Goal: Task Accomplishment & Management: Manage account settings

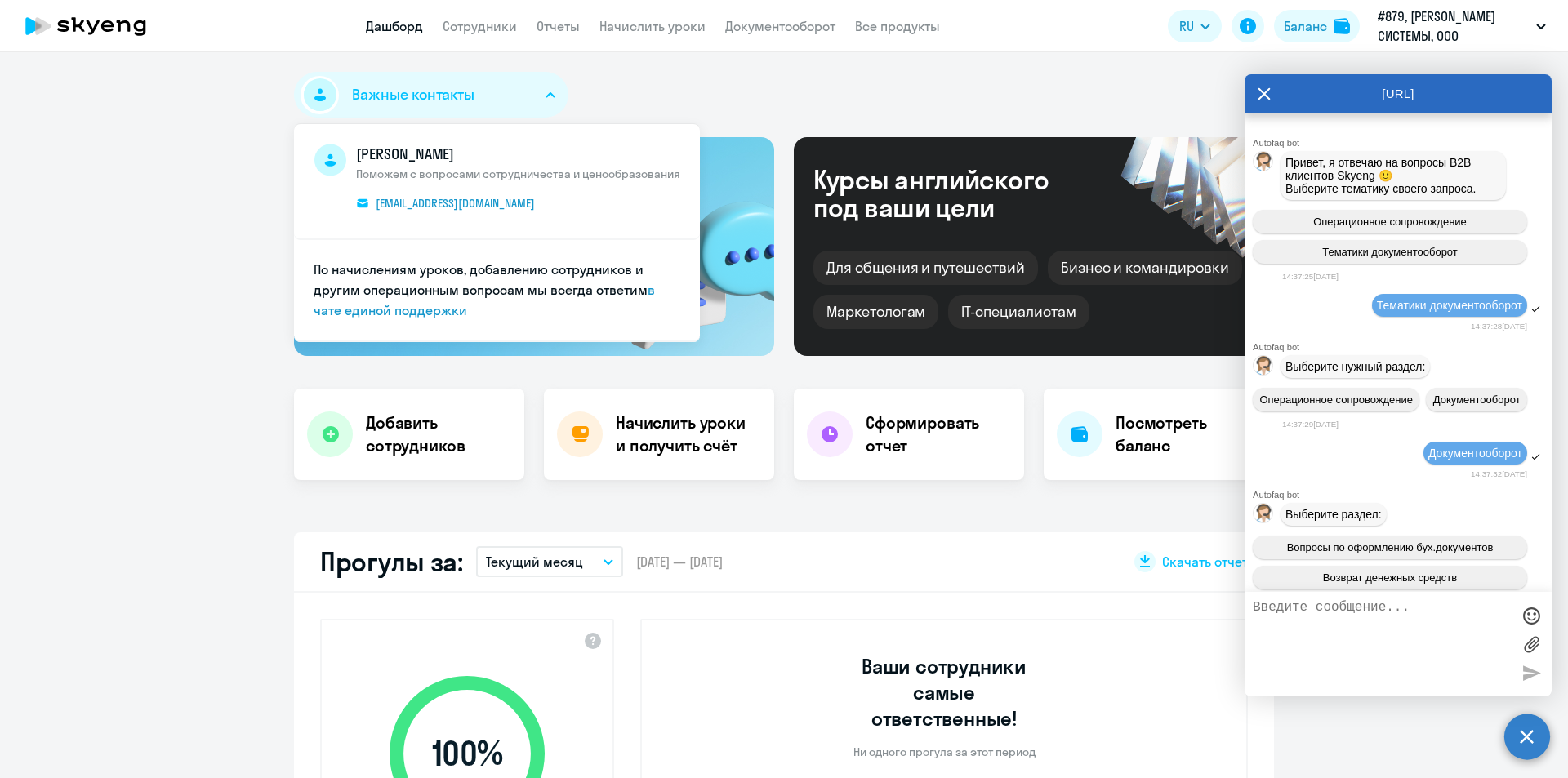
select select "30"
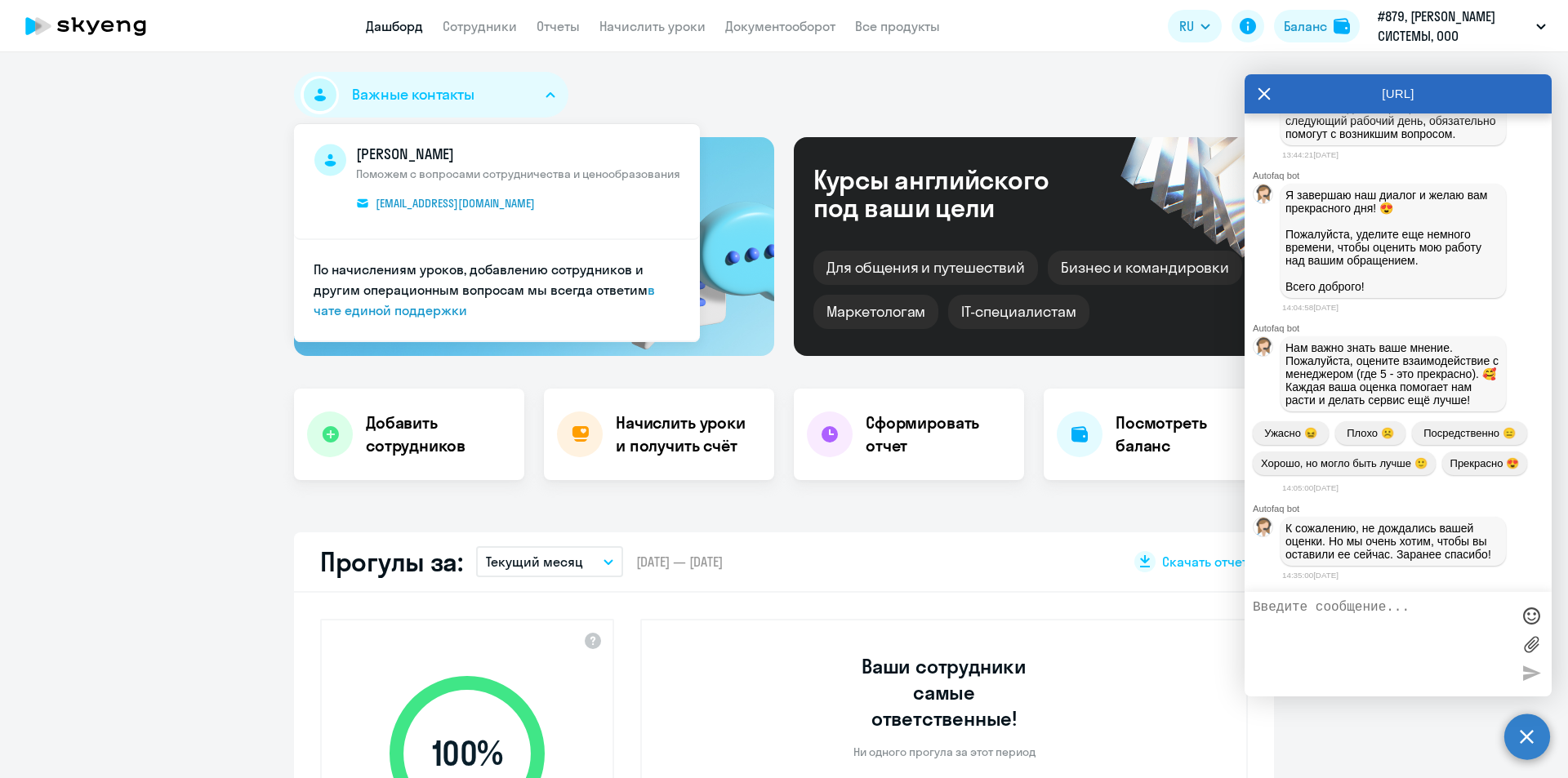
scroll to position [7678, 0]
click at [1349, 641] on textarea at bounding box center [1382, 644] width 258 height 88
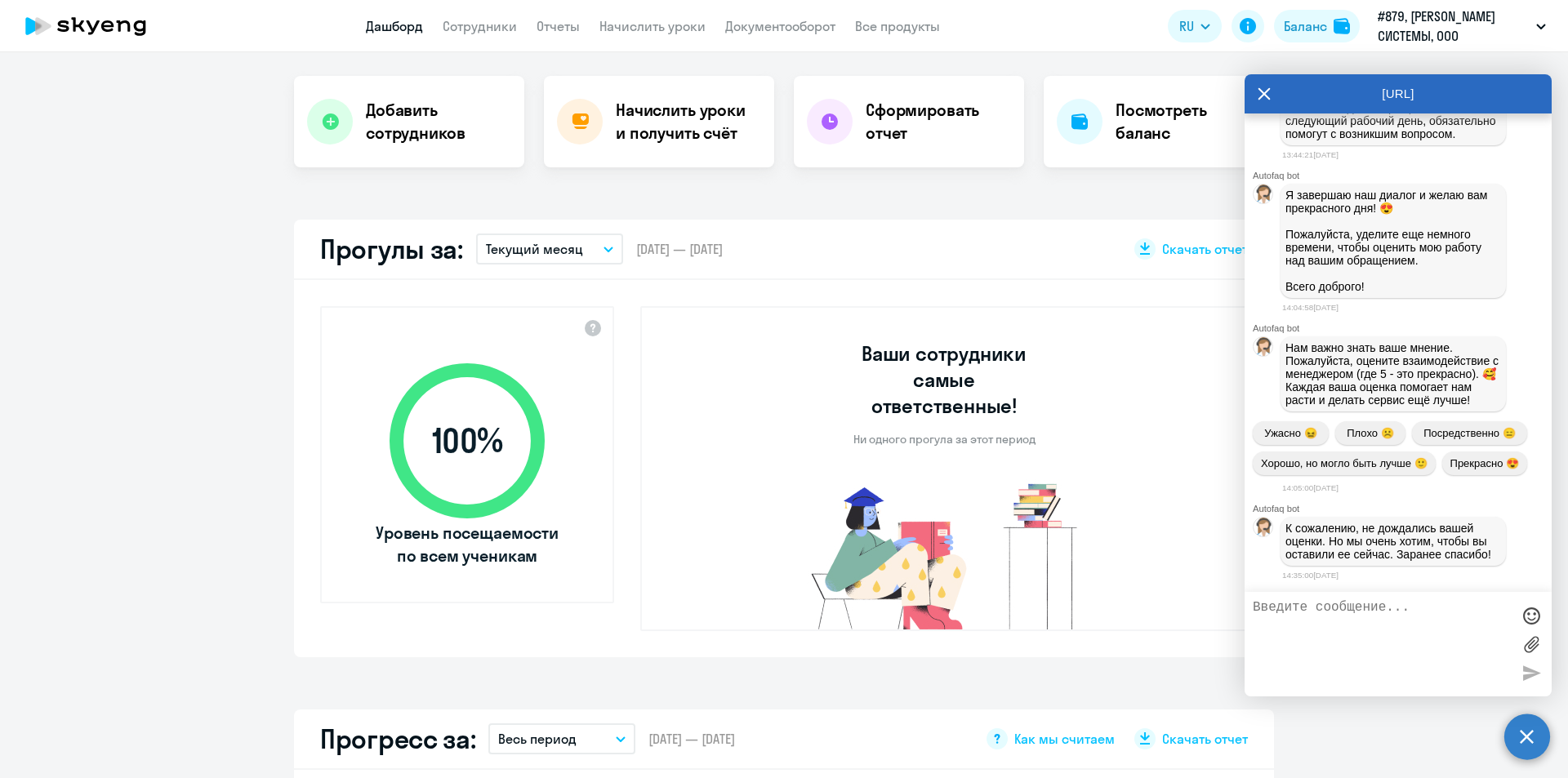
scroll to position [326, 0]
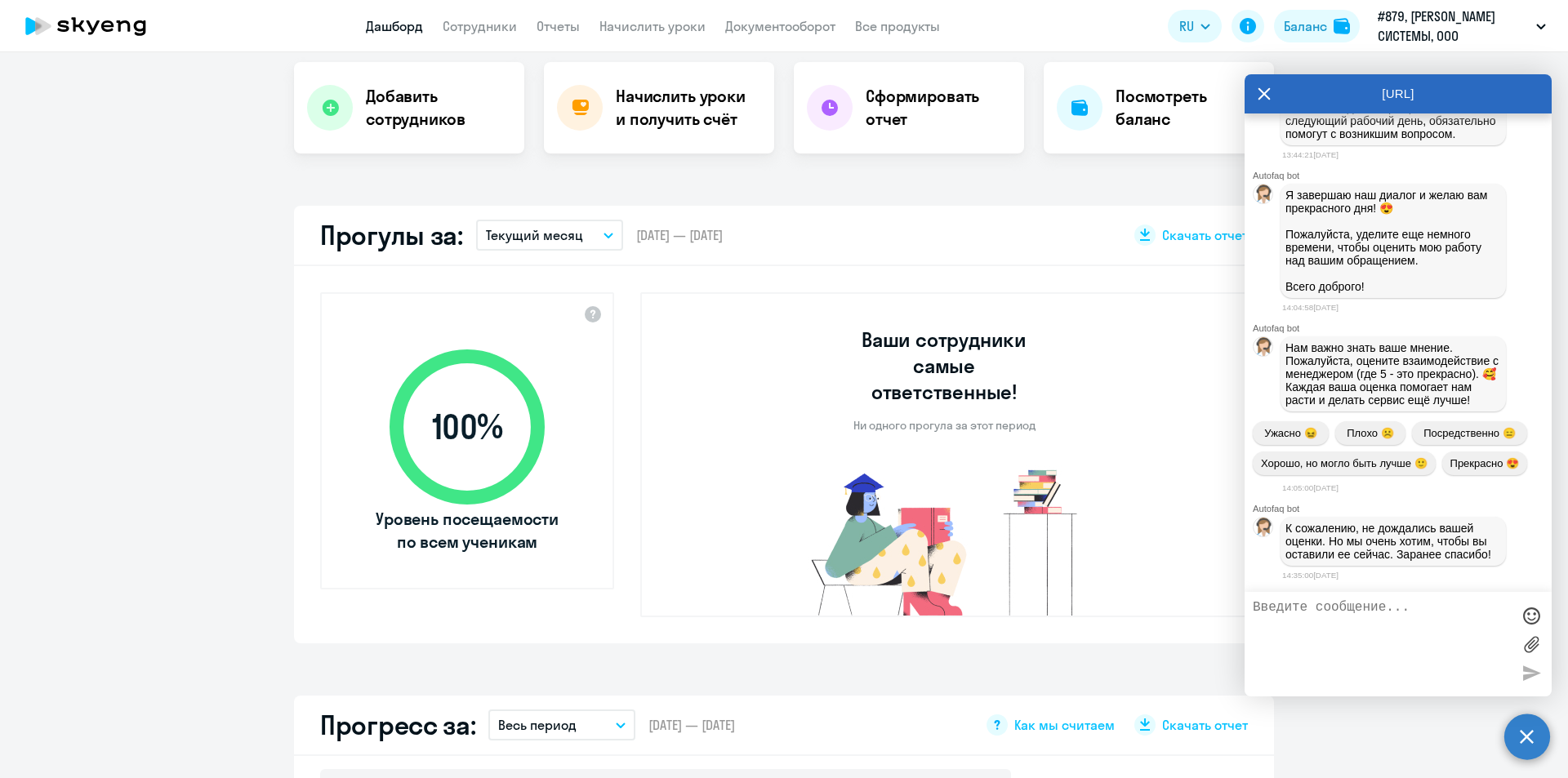
click at [1358, 641] on textarea at bounding box center [1382, 644] width 258 height 88
type textarea "C"
type textarea "Спасибо! Оценка отлично"
click at [1530, 674] on div at bounding box center [1530, 673] width 25 height 25
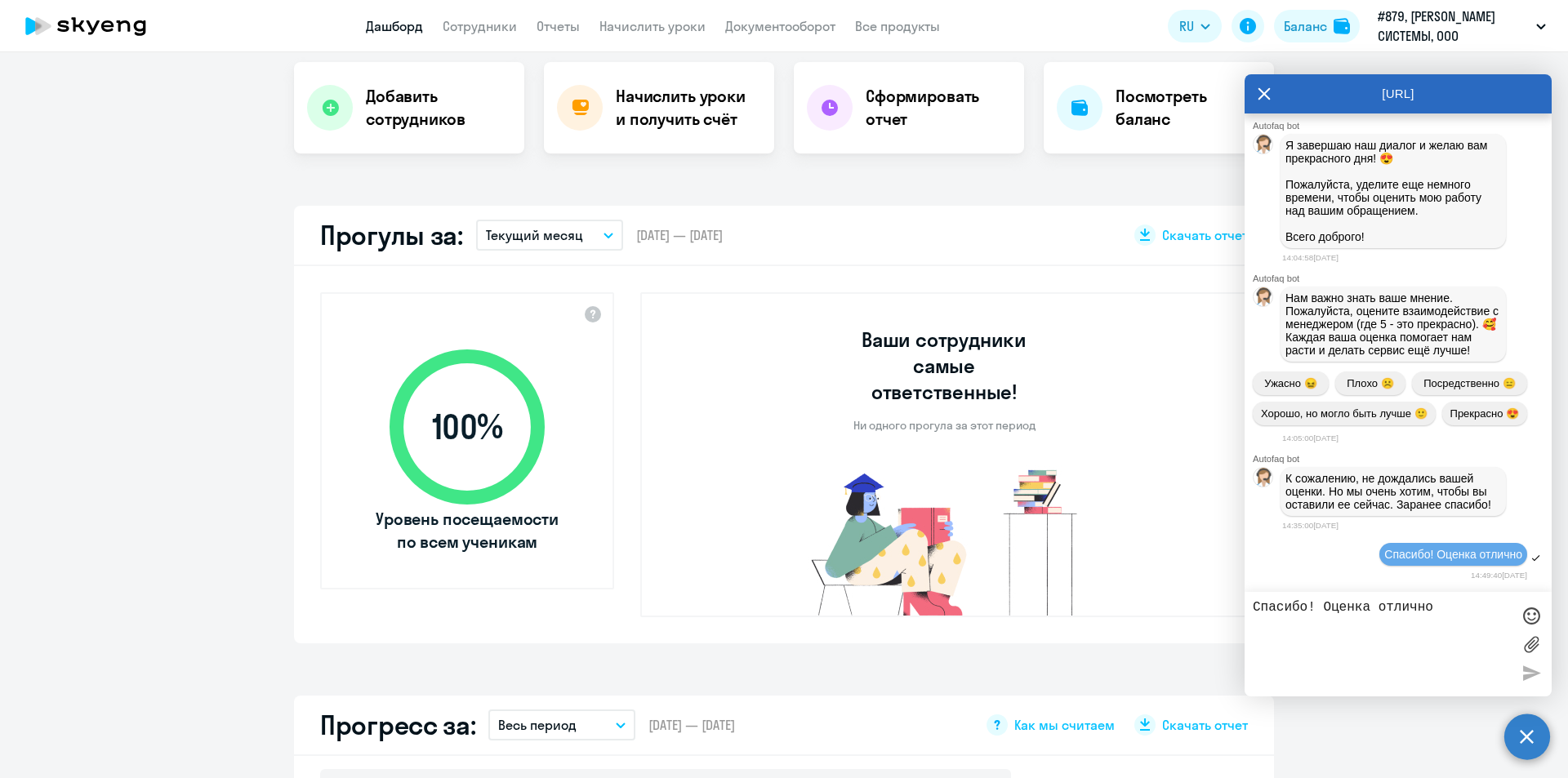
scroll to position [7858, 0]
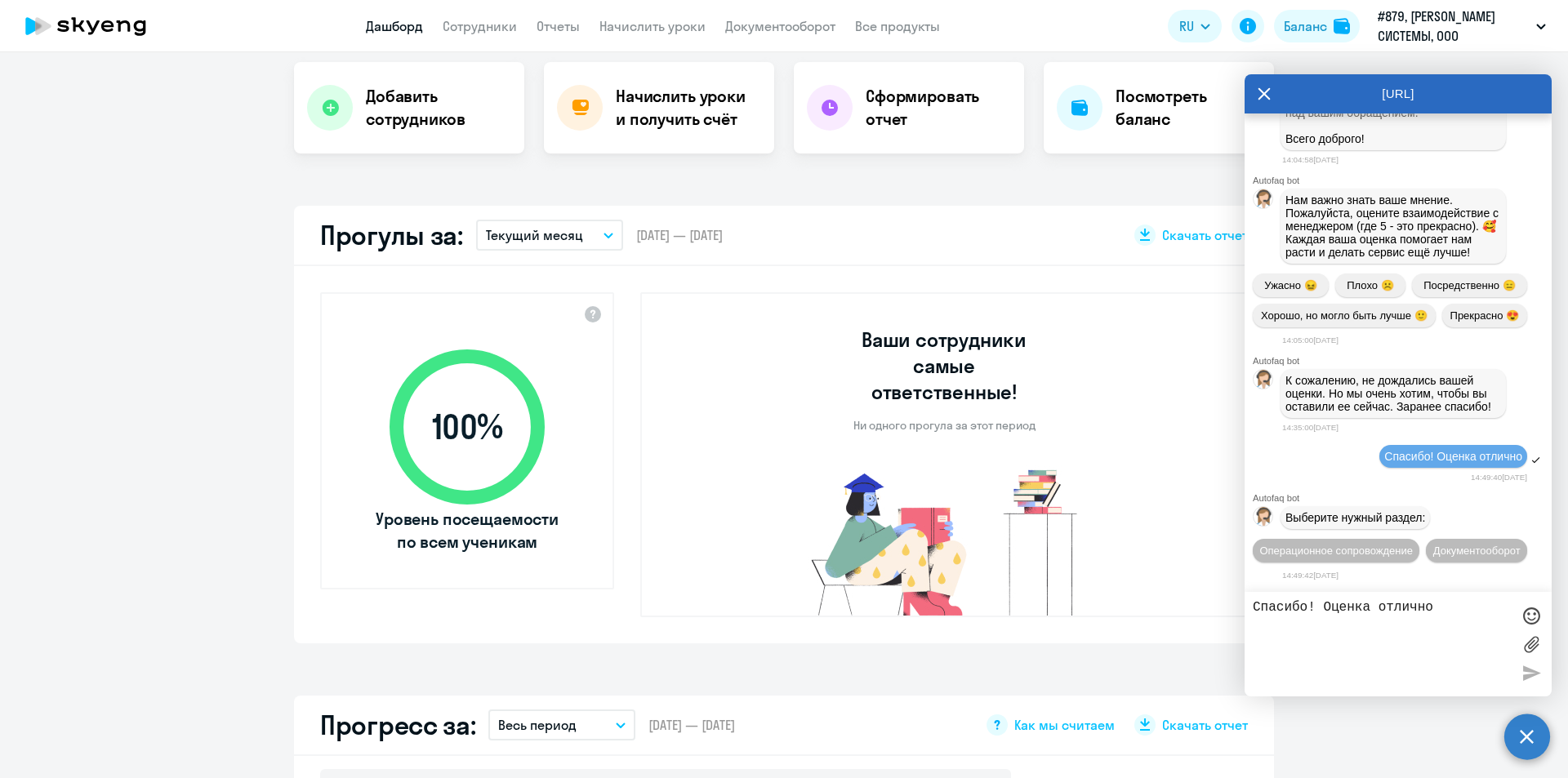
click at [1253, 101] on div "[URL]" at bounding box center [1398, 93] width 307 height 39
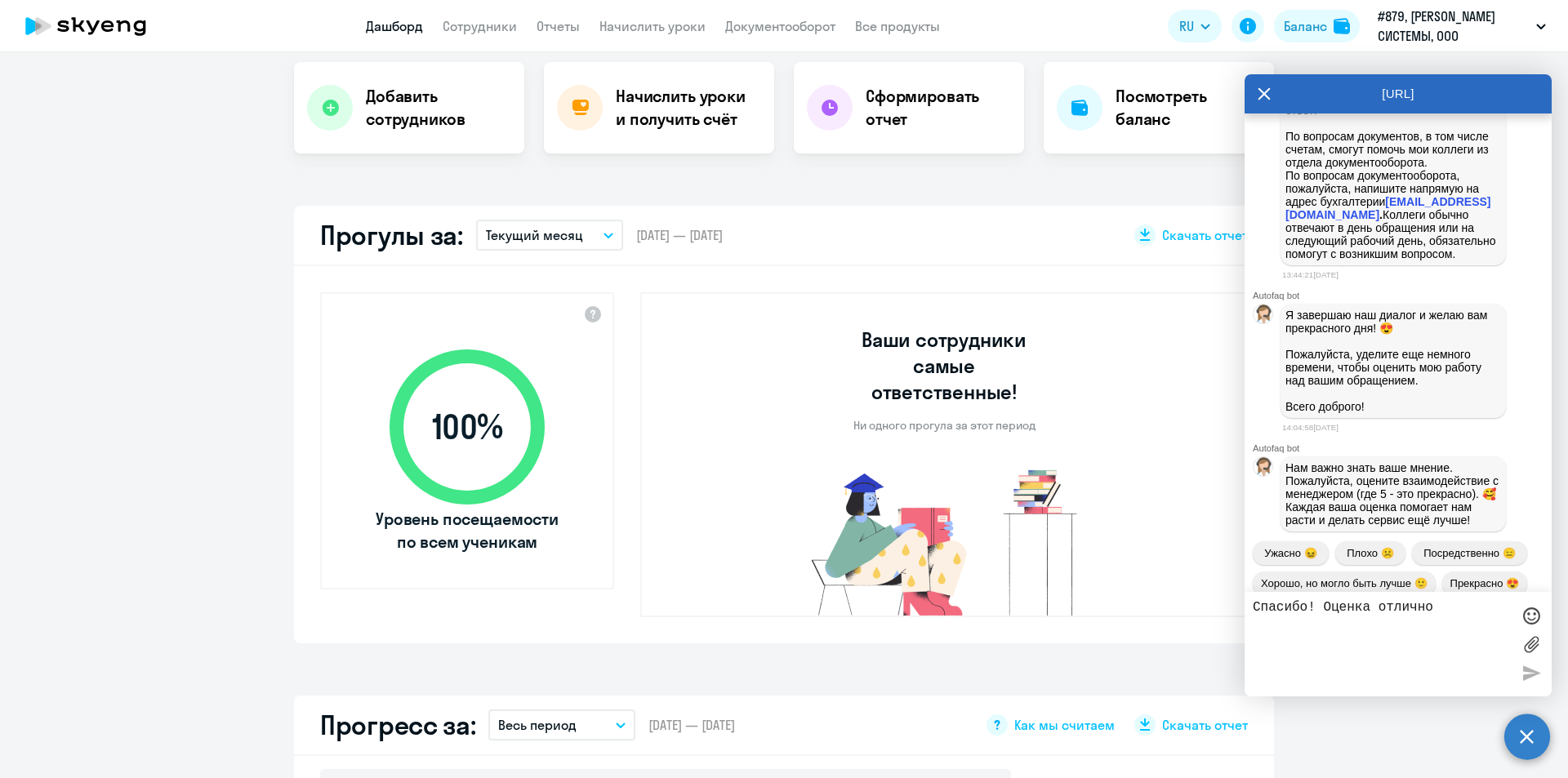
scroll to position [7205, 0]
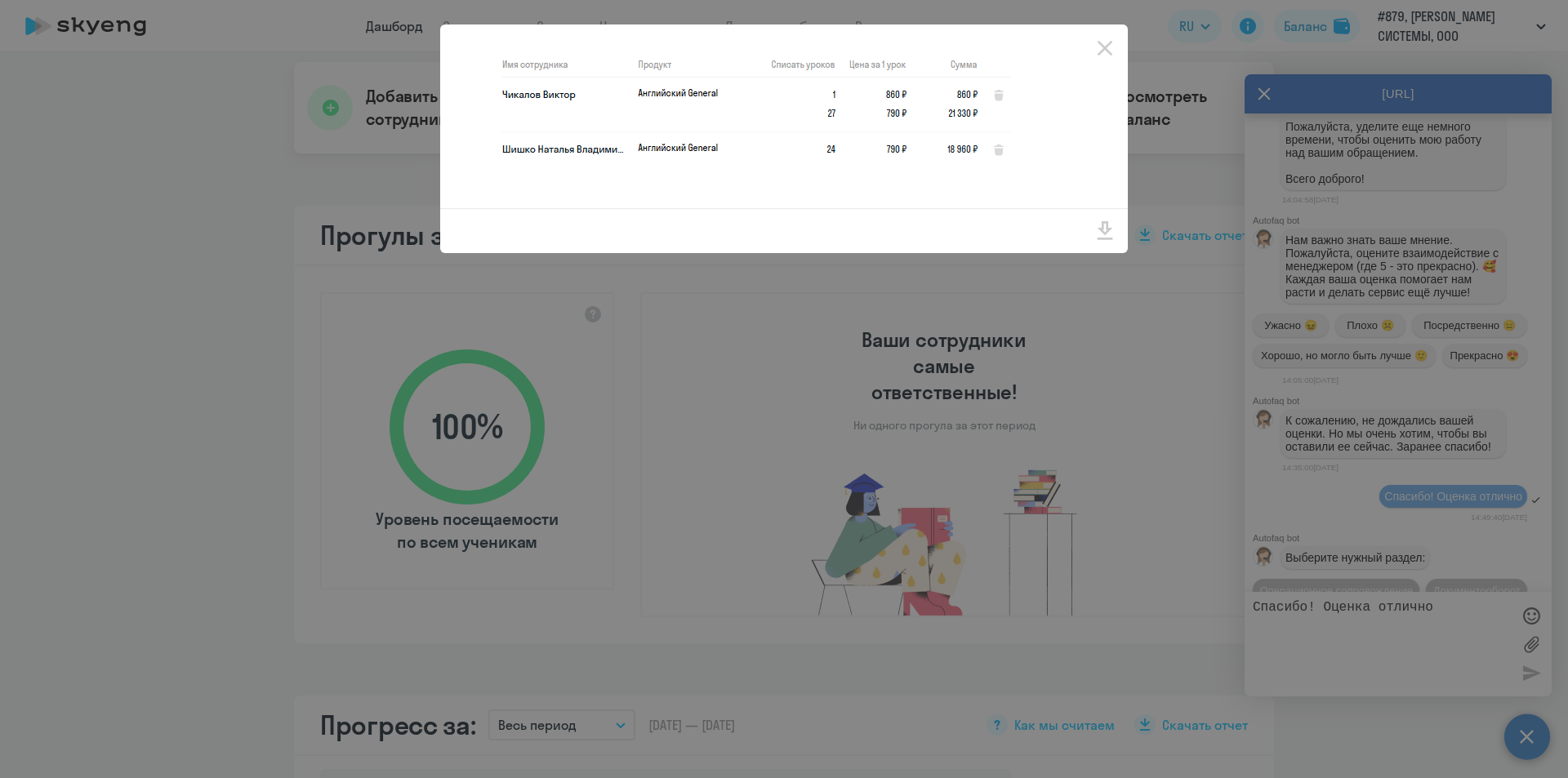
click at [1360, 318] on div at bounding box center [784, 389] width 1568 height 778
click at [1049, 174] on img at bounding box center [786, 116] width 648 height 151
click at [978, 233] on div at bounding box center [784, 230] width 687 height 45
click at [1106, 51] on icon "Close" at bounding box center [1104, 48] width 27 height 27
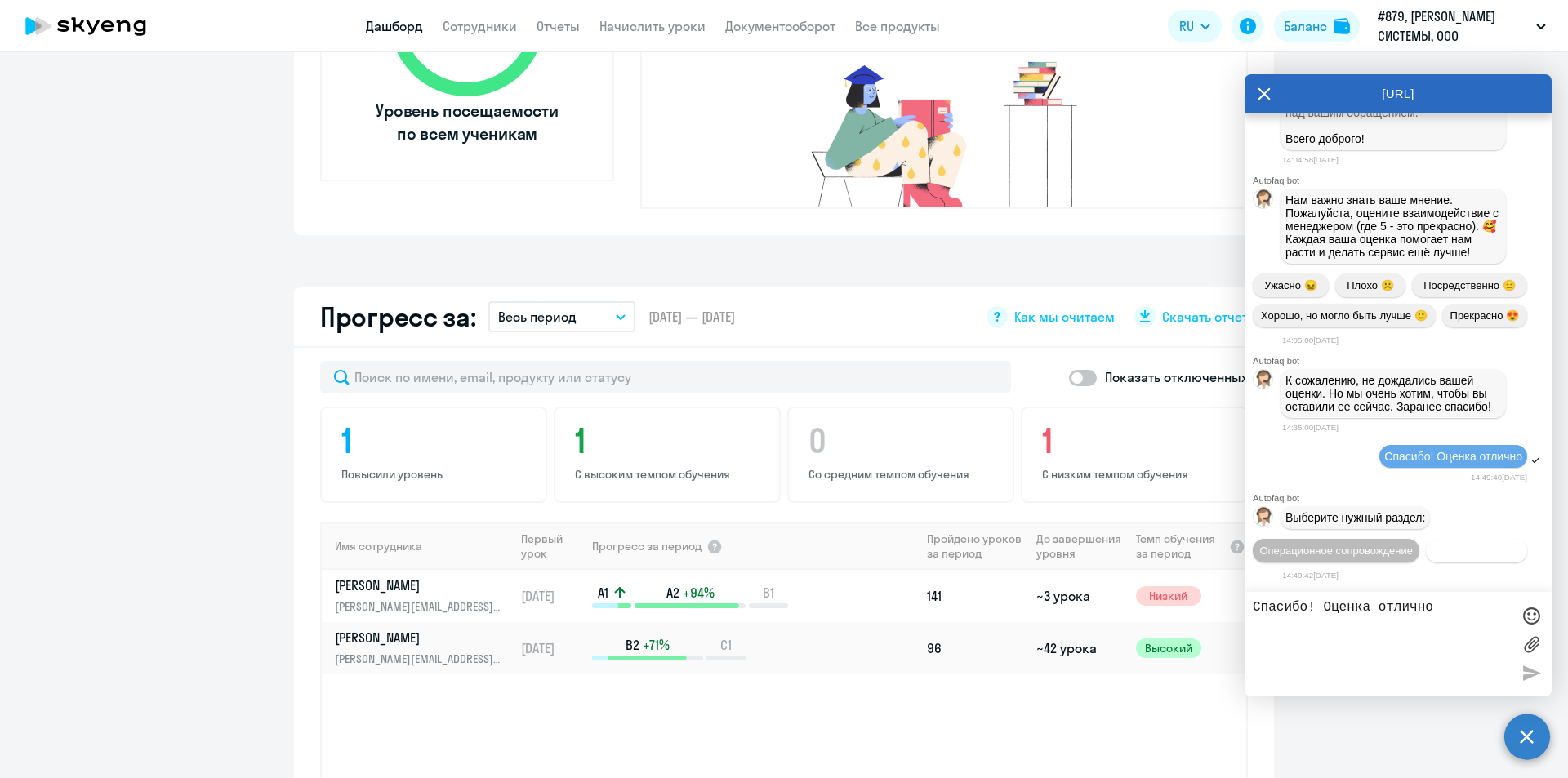
scroll to position [7857, 0]
click at [1255, 93] on div "[URL]" at bounding box center [1398, 93] width 307 height 39
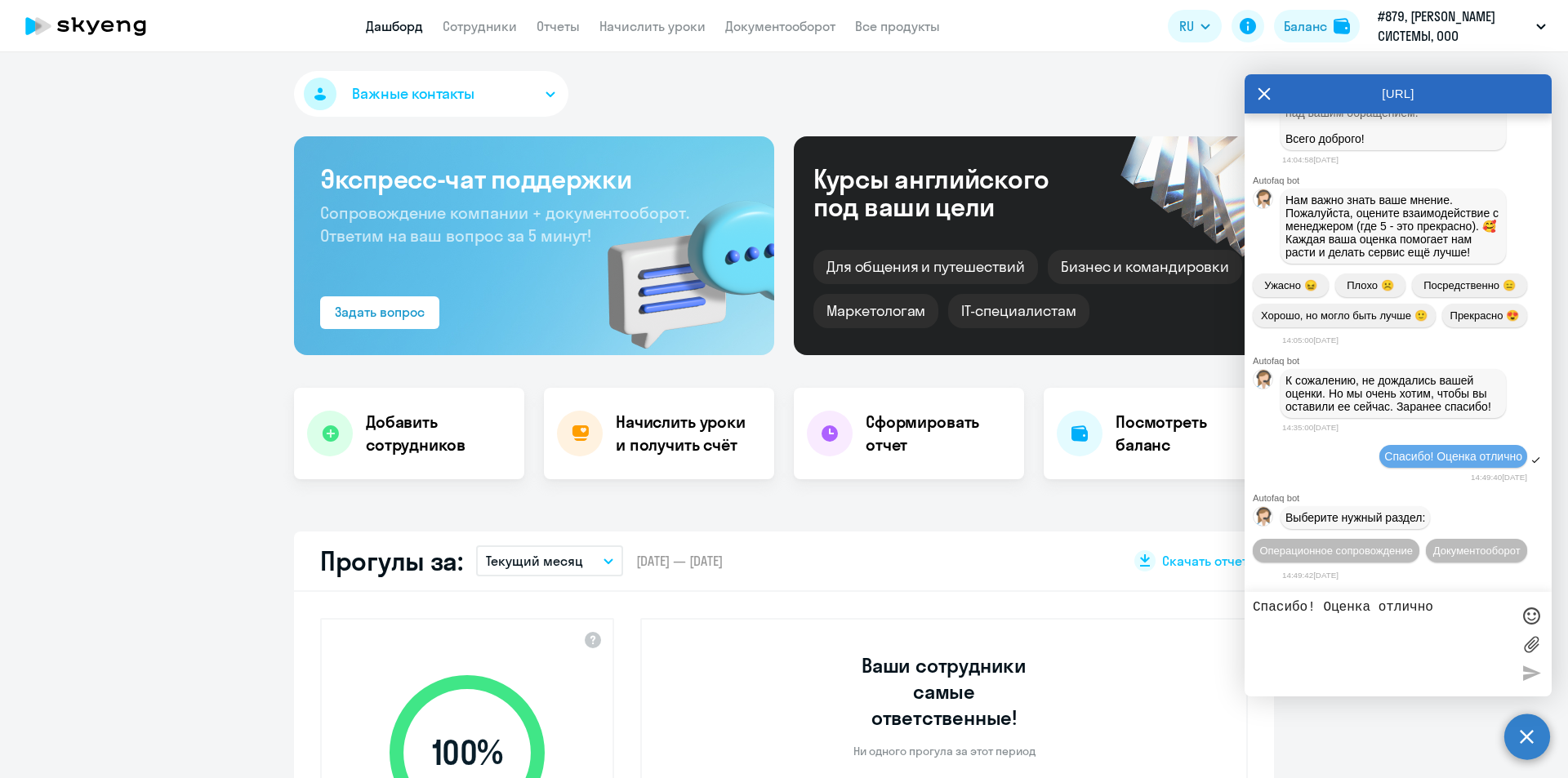
scroll to position [0, 0]
click at [551, 24] on link "Отчеты" at bounding box center [557, 27] width 43 height 16
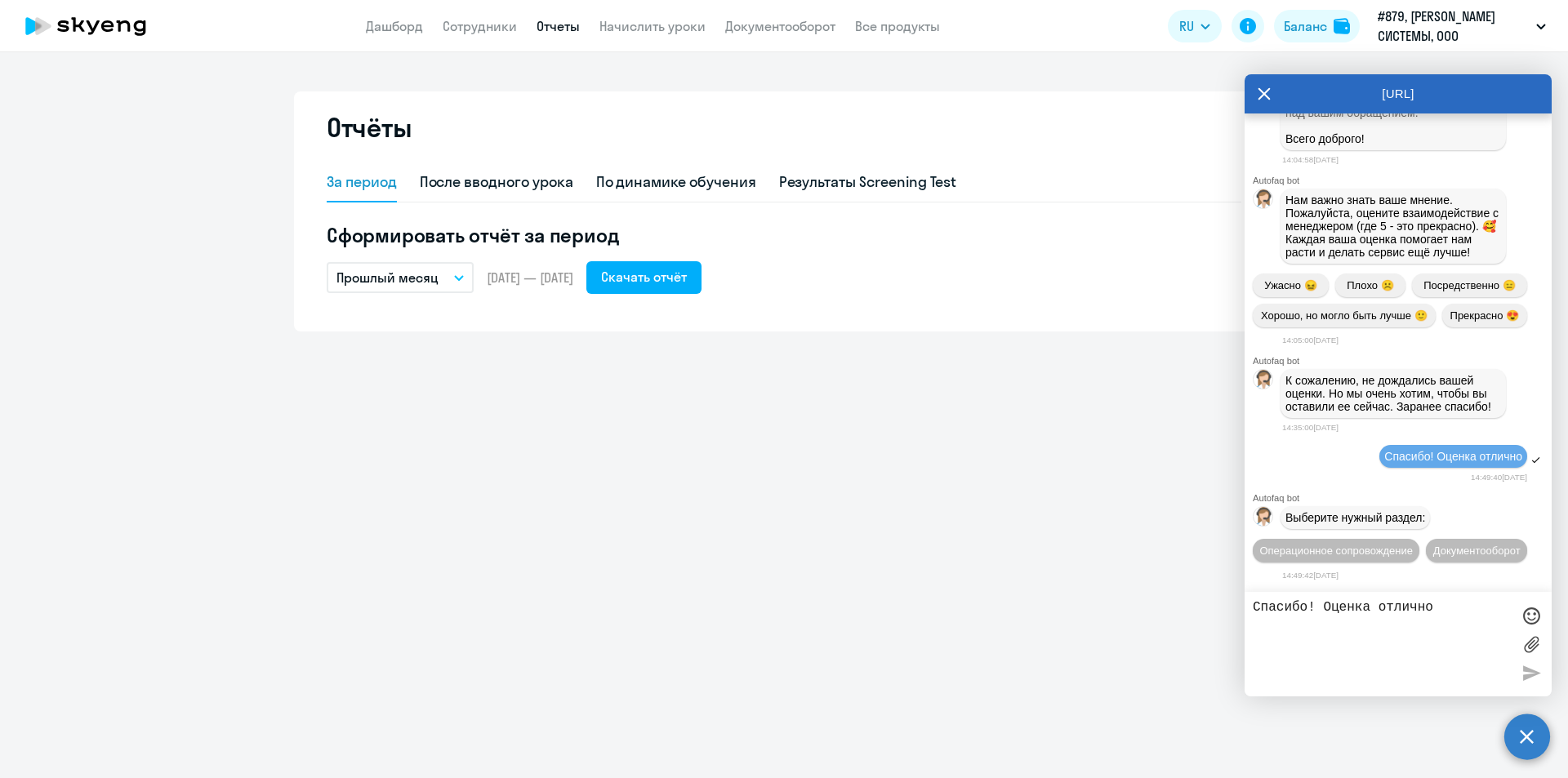
click at [450, 282] on button "Прошлый месяц" at bounding box center [400, 278] width 147 height 31
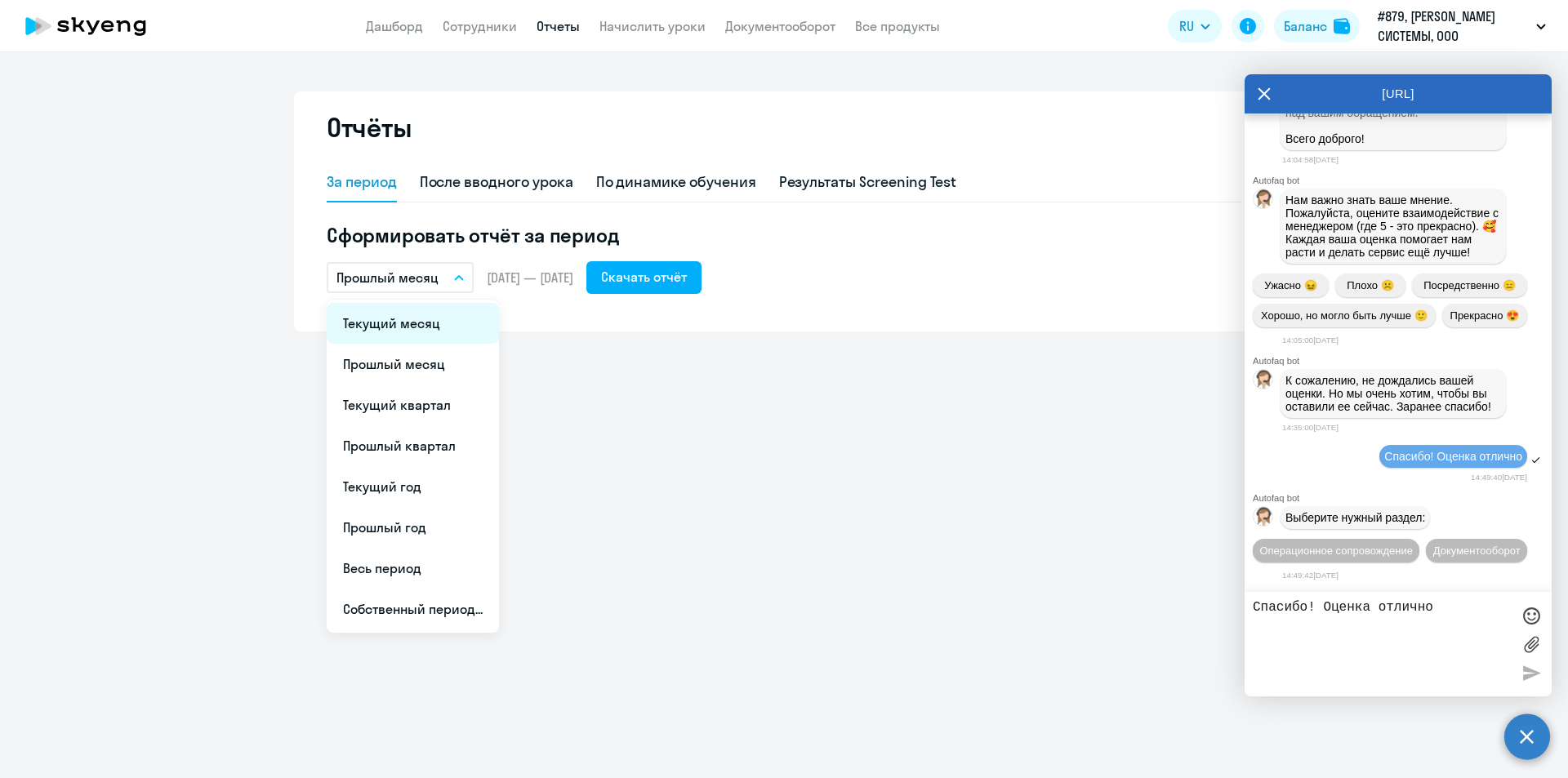
click at [421, 325] on li "Текущий месяц" at bounding box center [412, 323] width 172 height 41
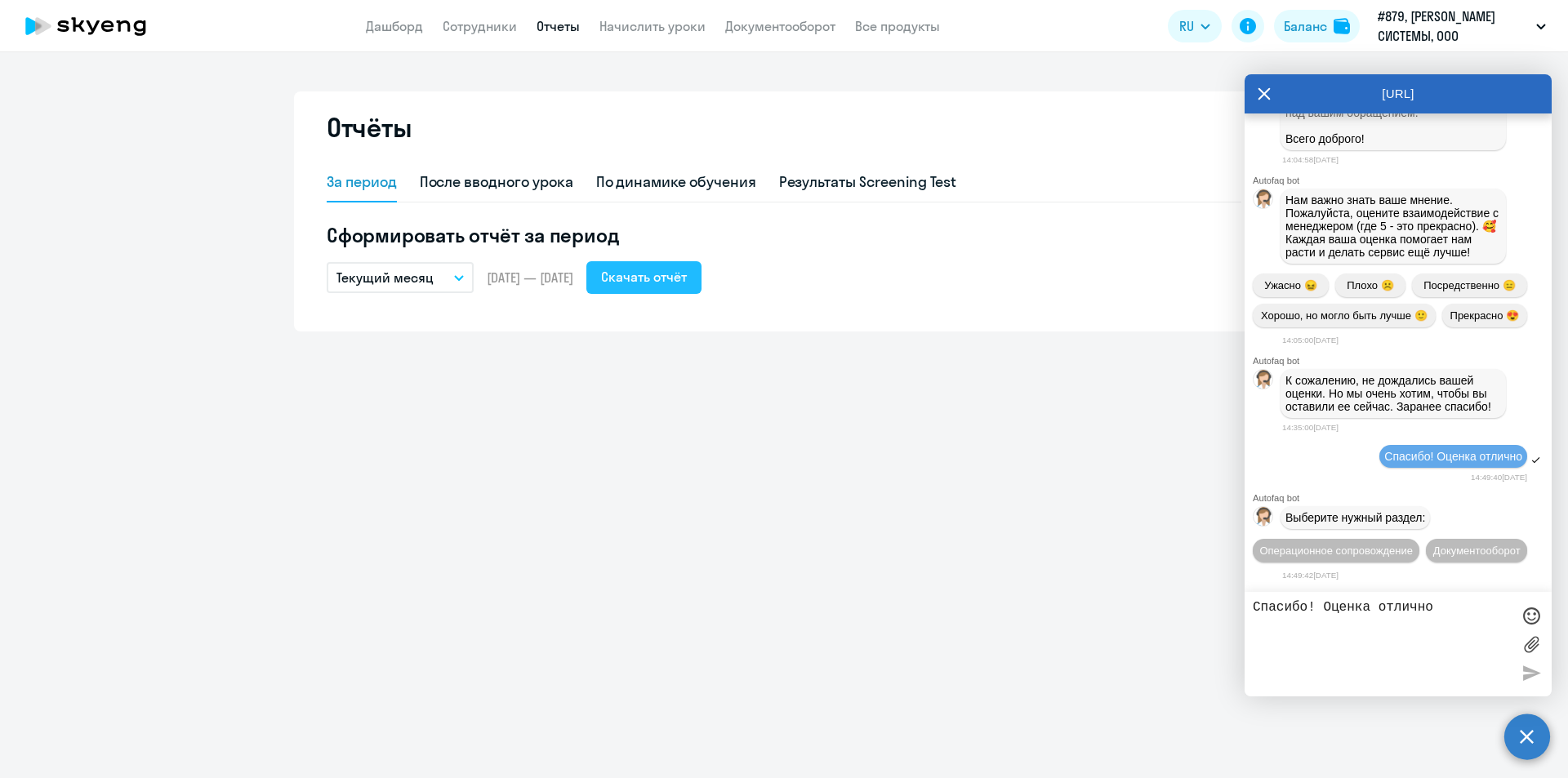
click at [669, 281] on div "Скачать отчёт" at bounding box center [644, 276] width 86 height 19
click at [599, 513] on div "Отчёты За период После вводного урока По динамике обучения Результаты Screening…" at bounding box center [784, 415] width 1568 height 726
click at [1261, 95] on icon at bounding box center [1264, 93] width 13 height 39
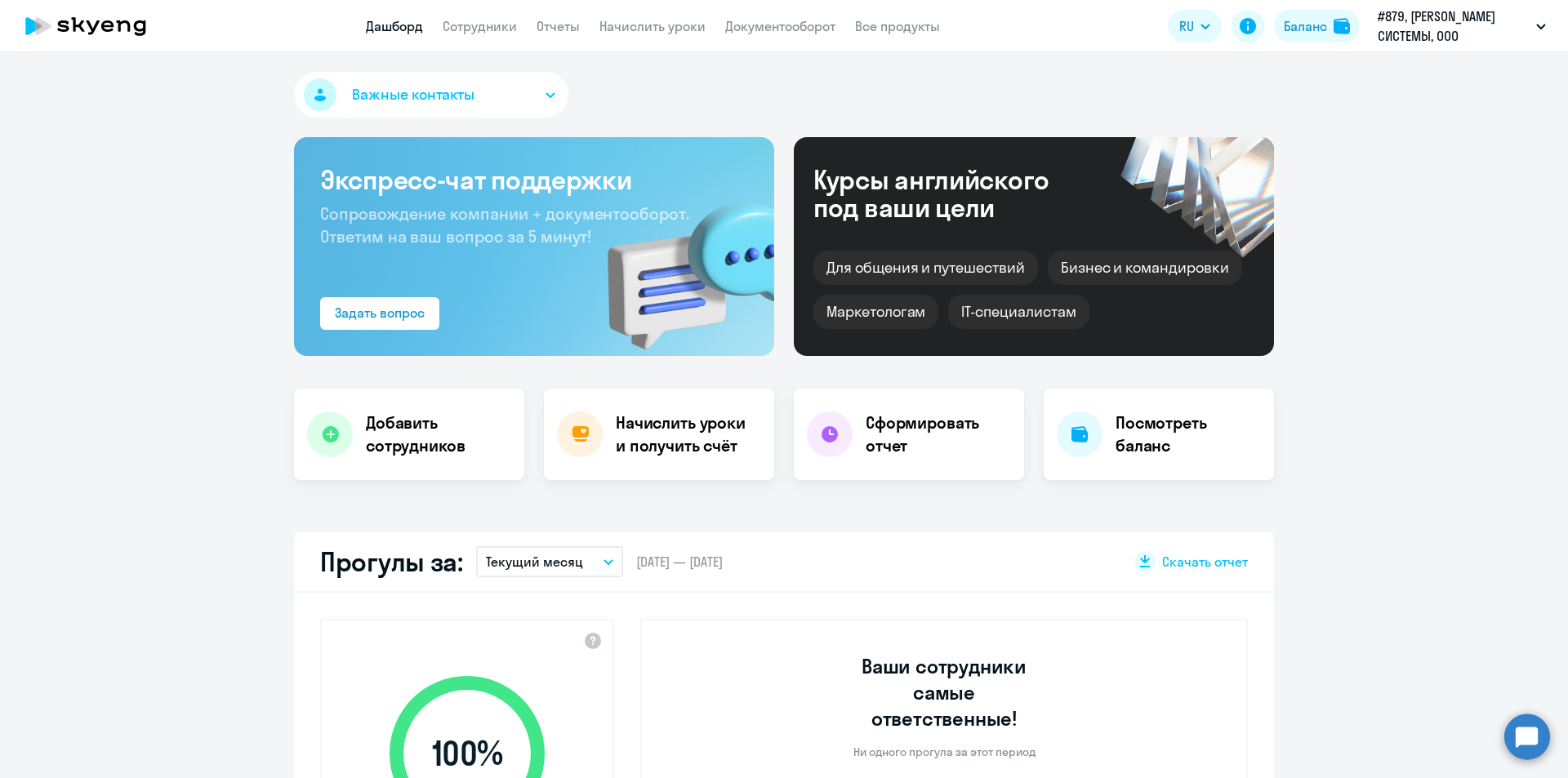
select select "30"
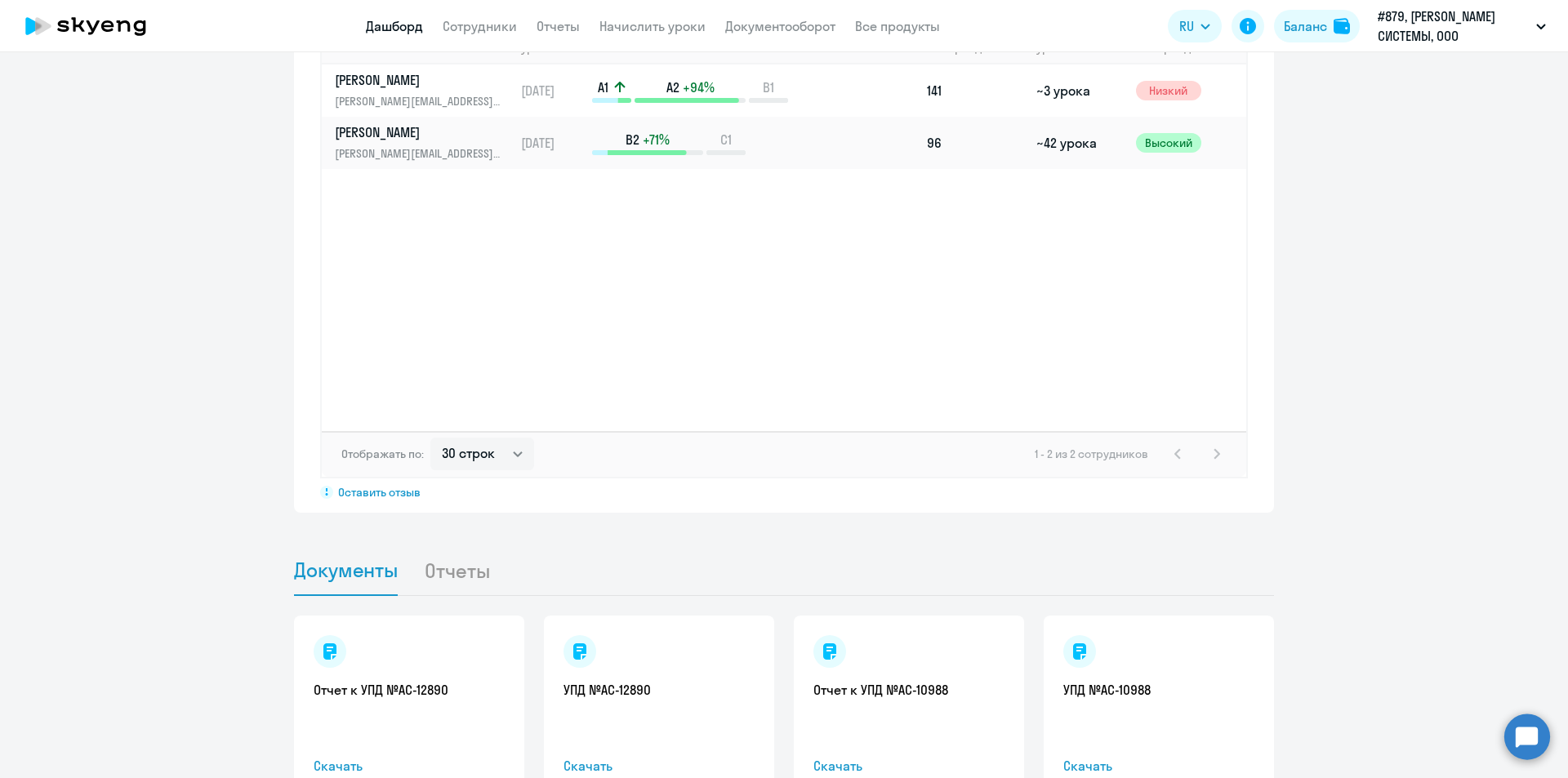
scroll to position [1241, 0]
click at [1211, 444] on div "1 - 2 из 2 сотрудников" at bounding box center [1130, 453] width 192 height 19
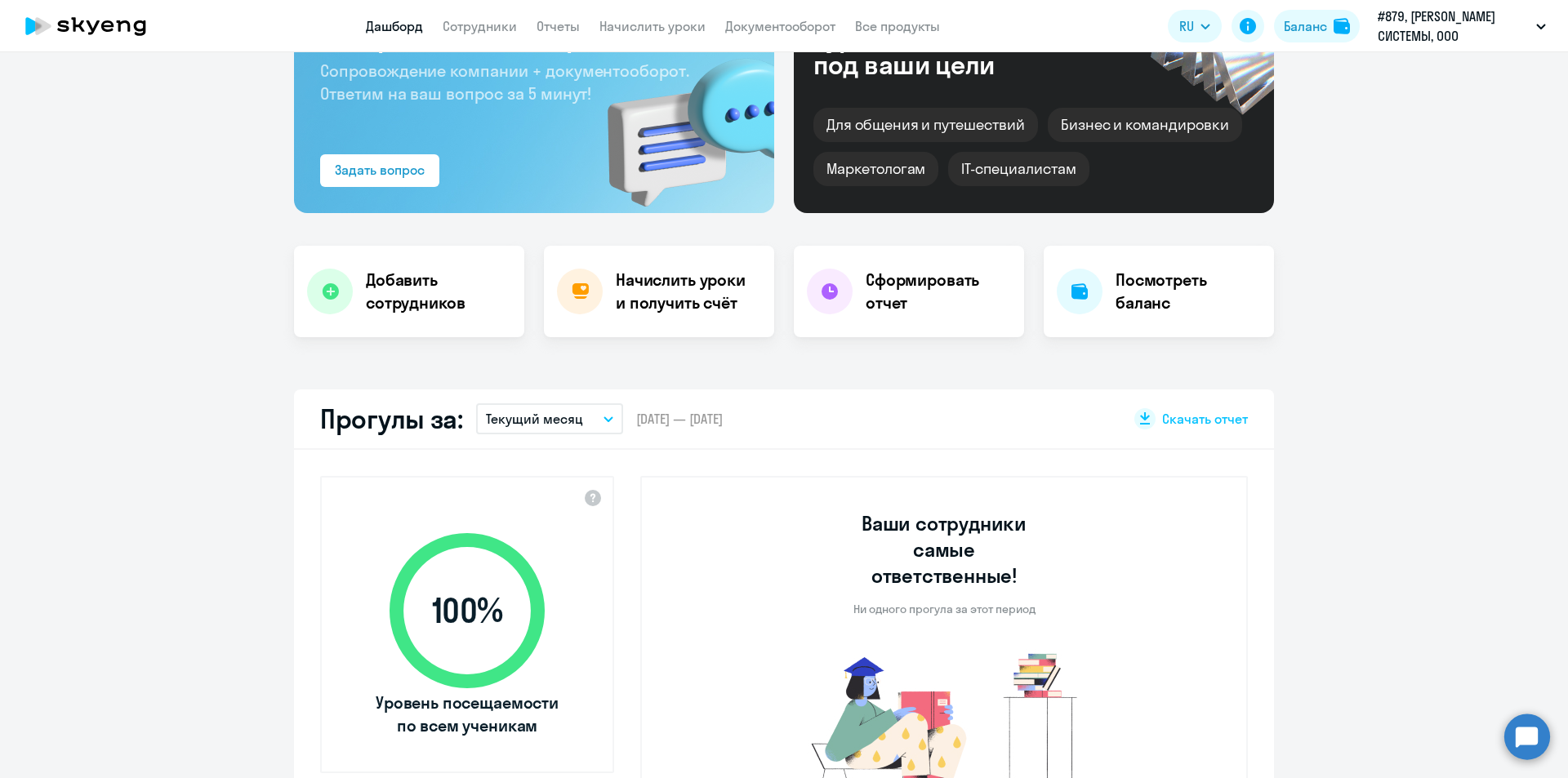
scroll to position [0, 0]
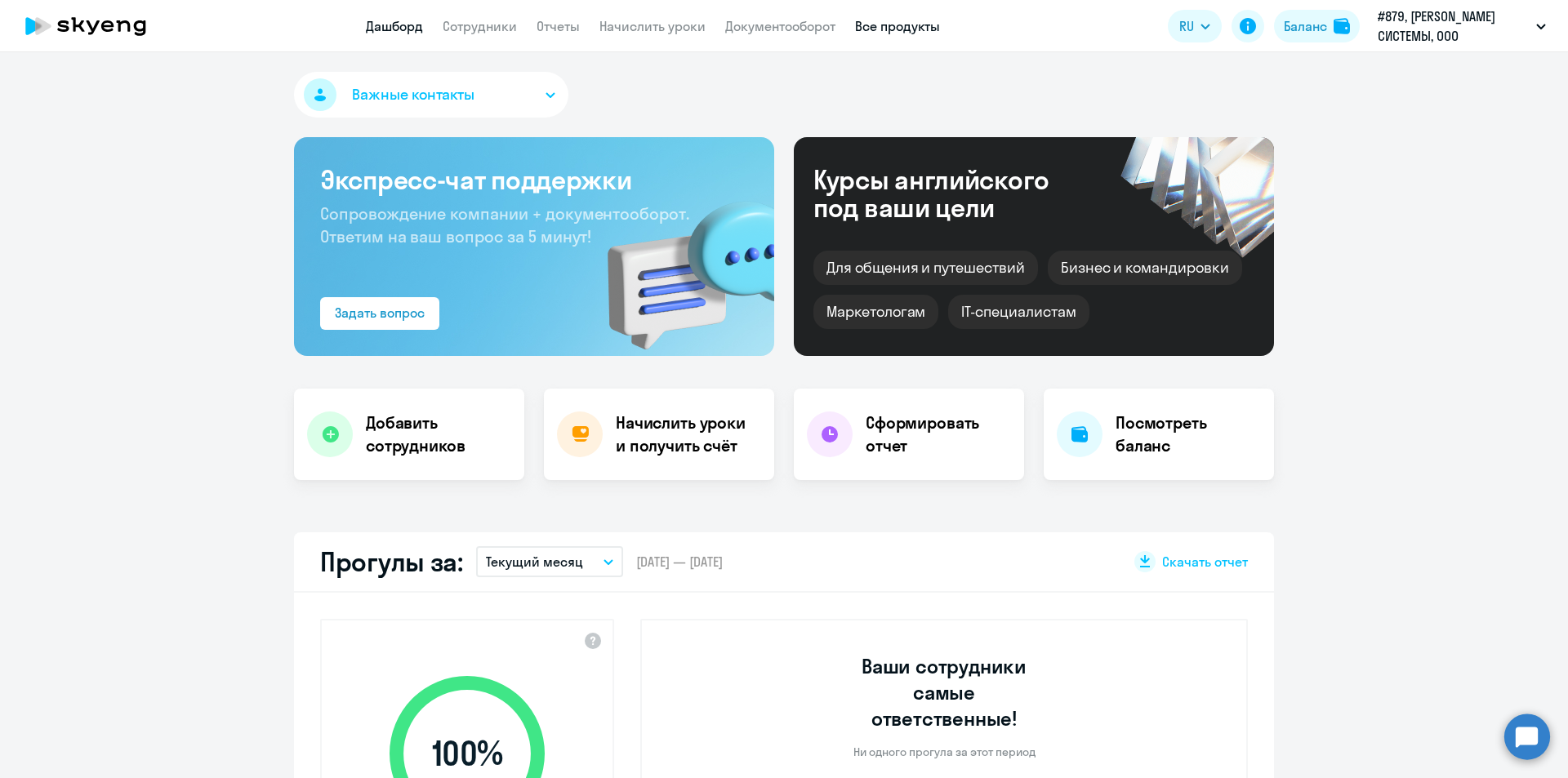
click at [903, 30] on link "Все продукты" at bounding box center [897, 27] width 85 height 16
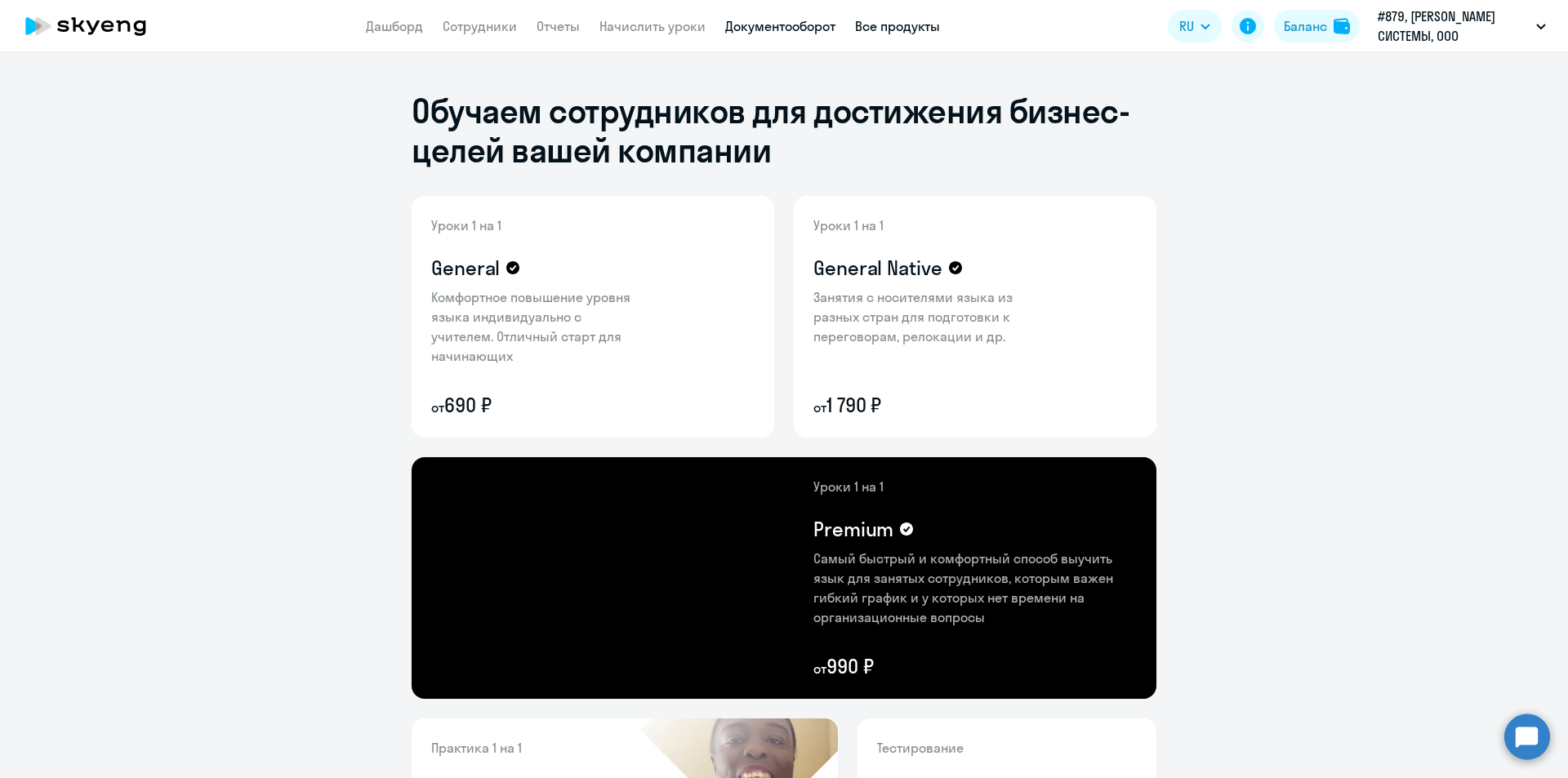
click at [791, 30] on link "Документооборот" at bounding box center [780, 27] width 110 height 16
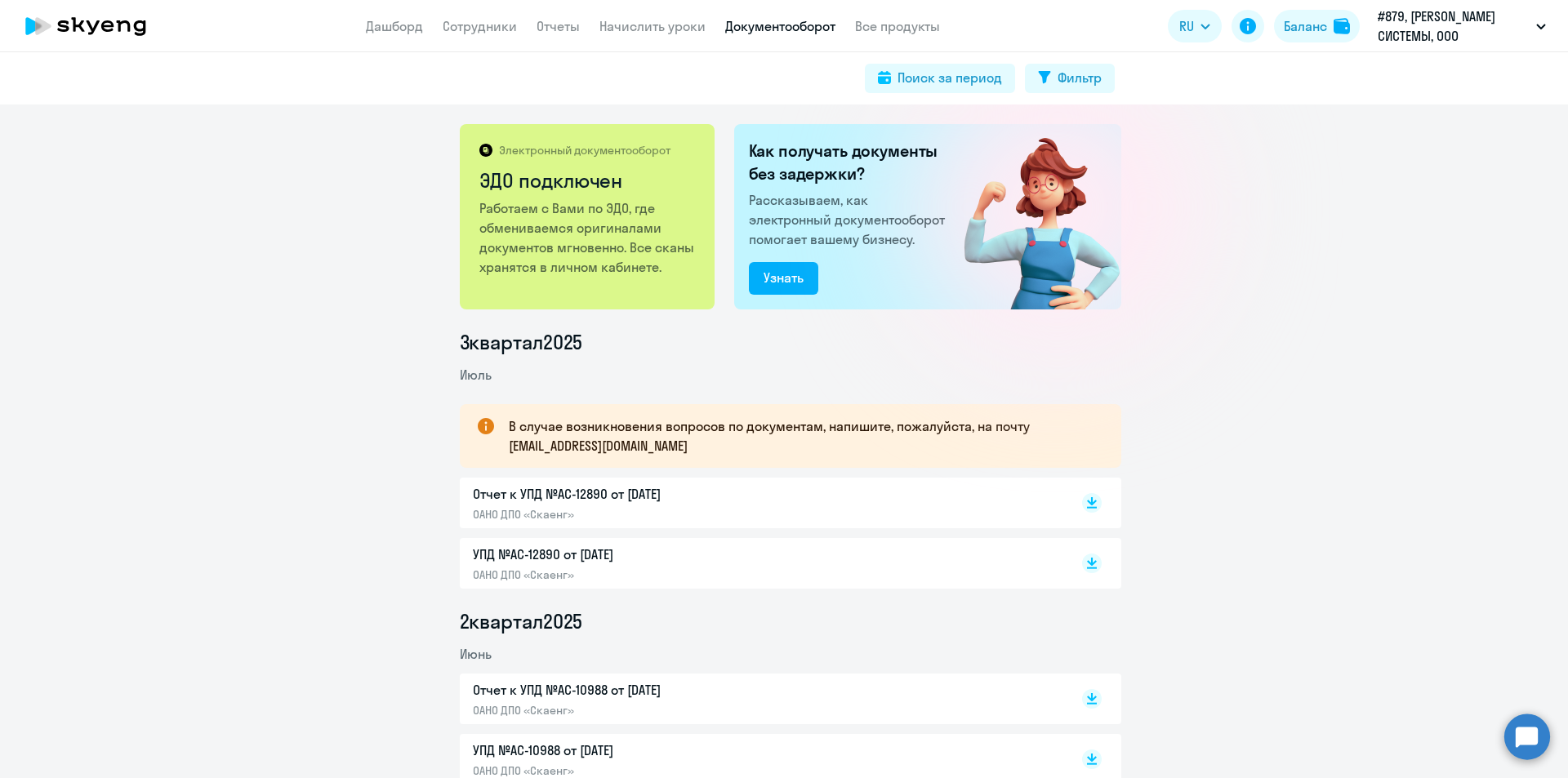
click at [128, 30] on icon at bounding box center [123, 26] width 14 height 11
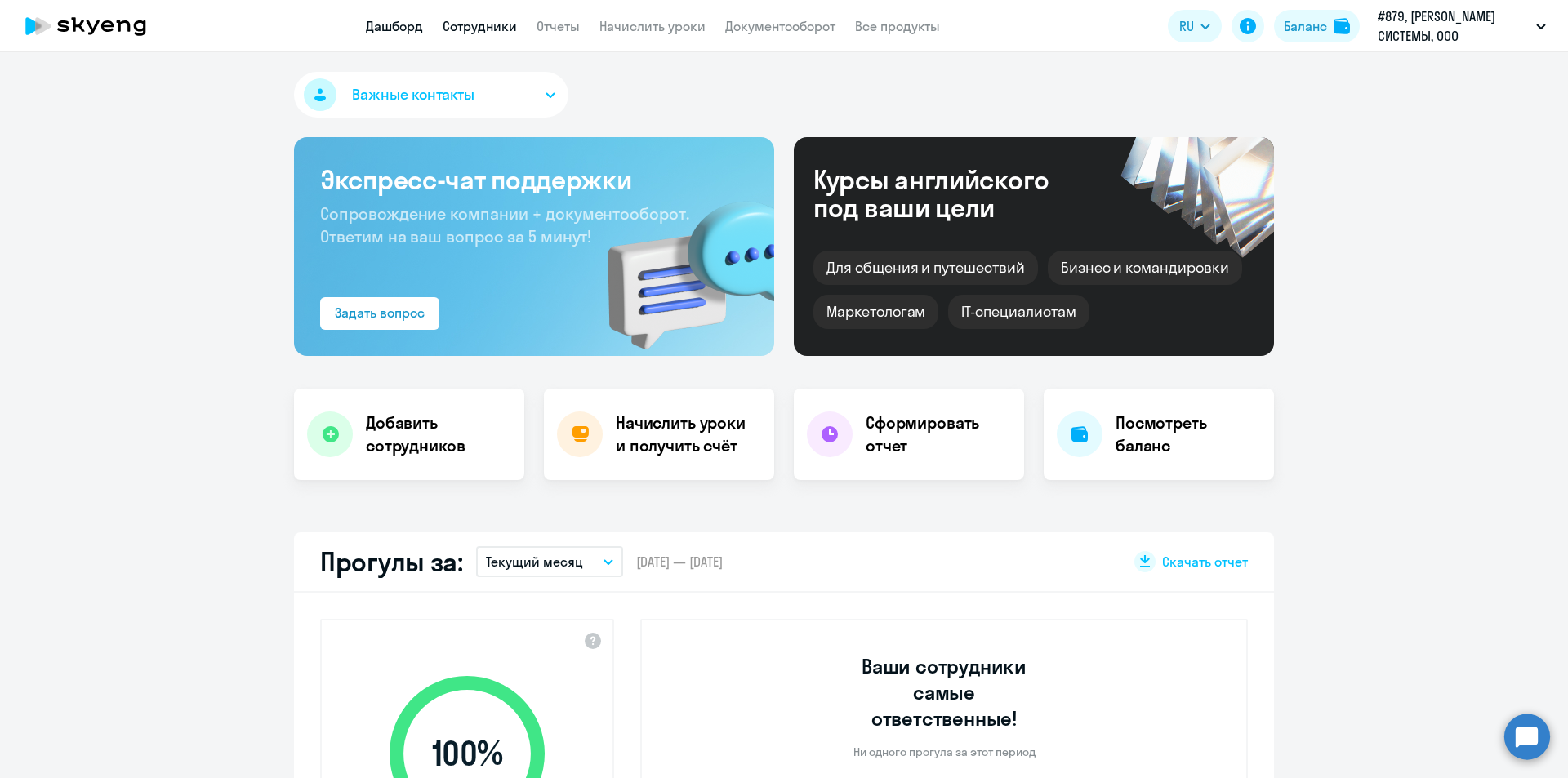
select select "30"
click at [571, 25] on link "Отчеты" at bounding box center [557, 27] width 43 height 16
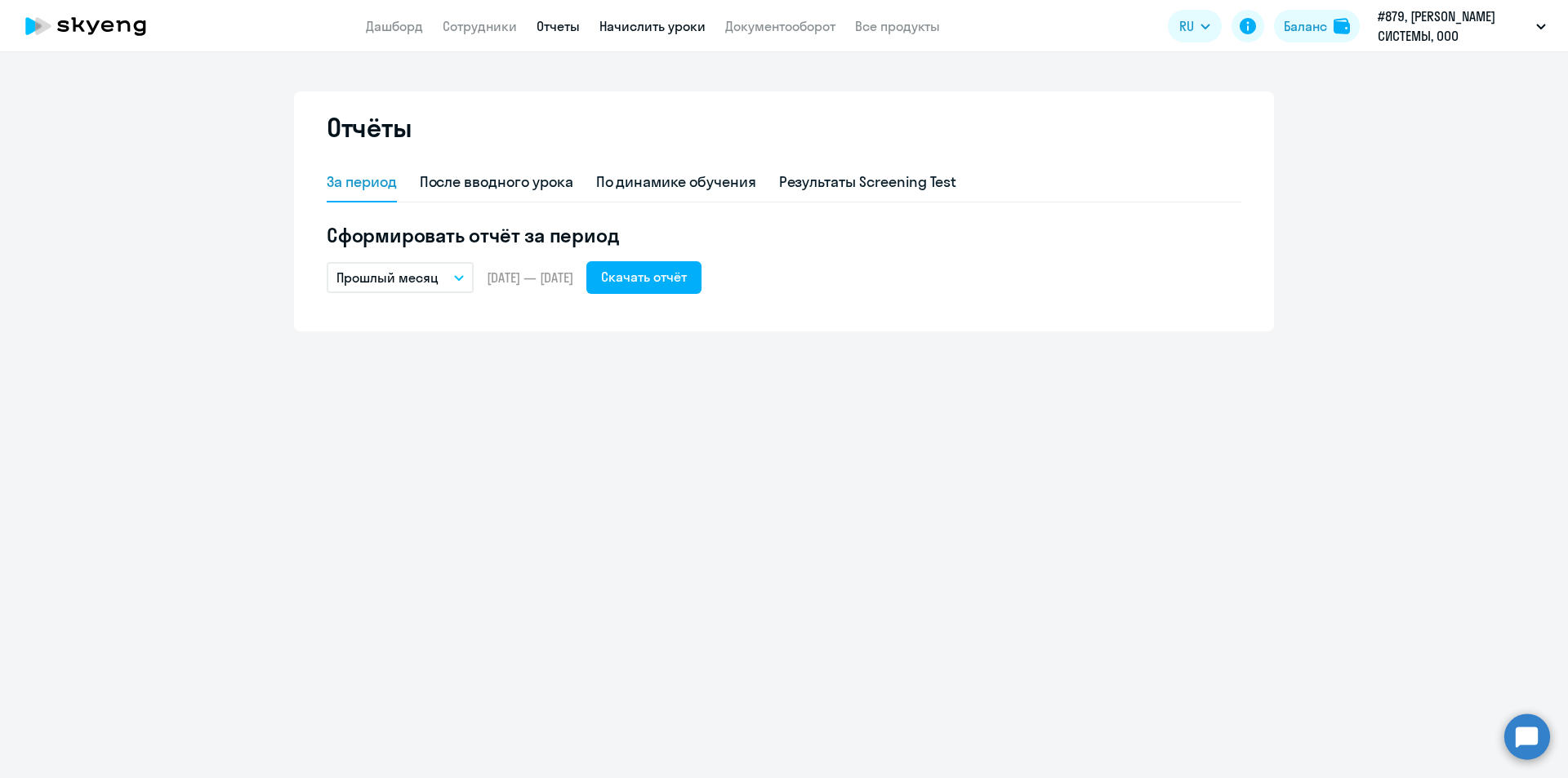
click at [630, 19] on link "Начислить уроки" at bounding box center [652, 27] width 106 height 16
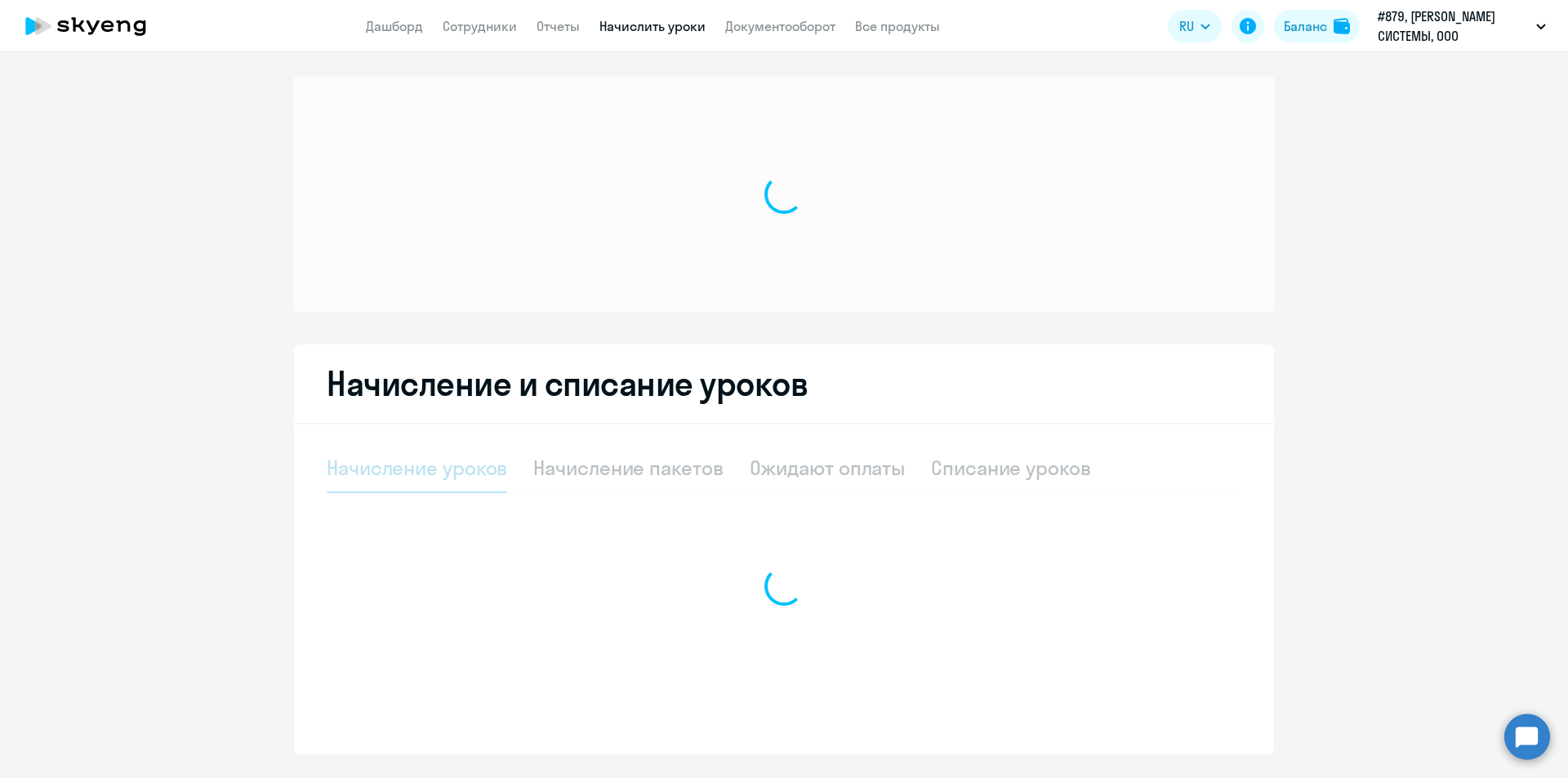
select select "10"
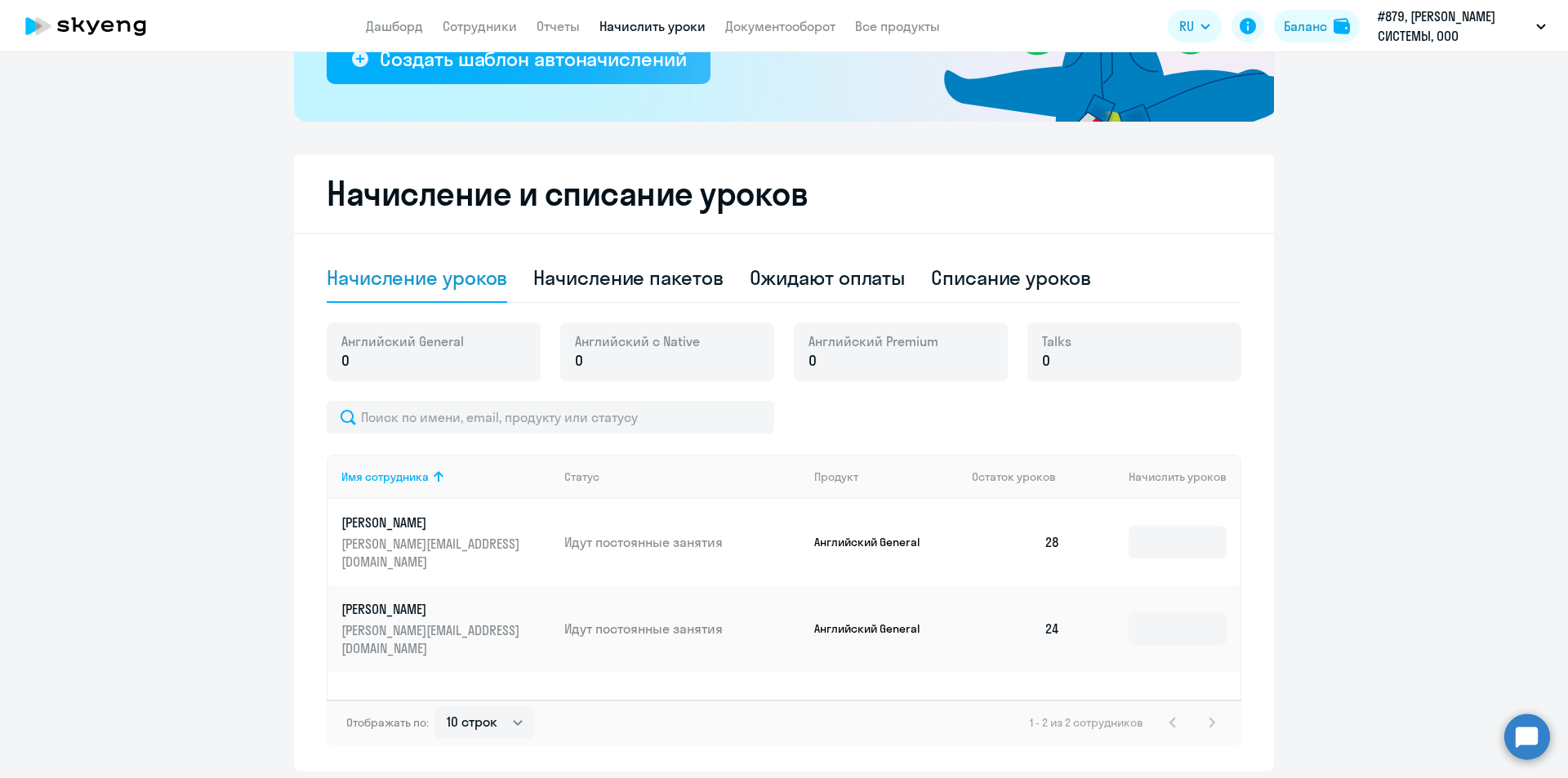
scroll to position [68, 0]
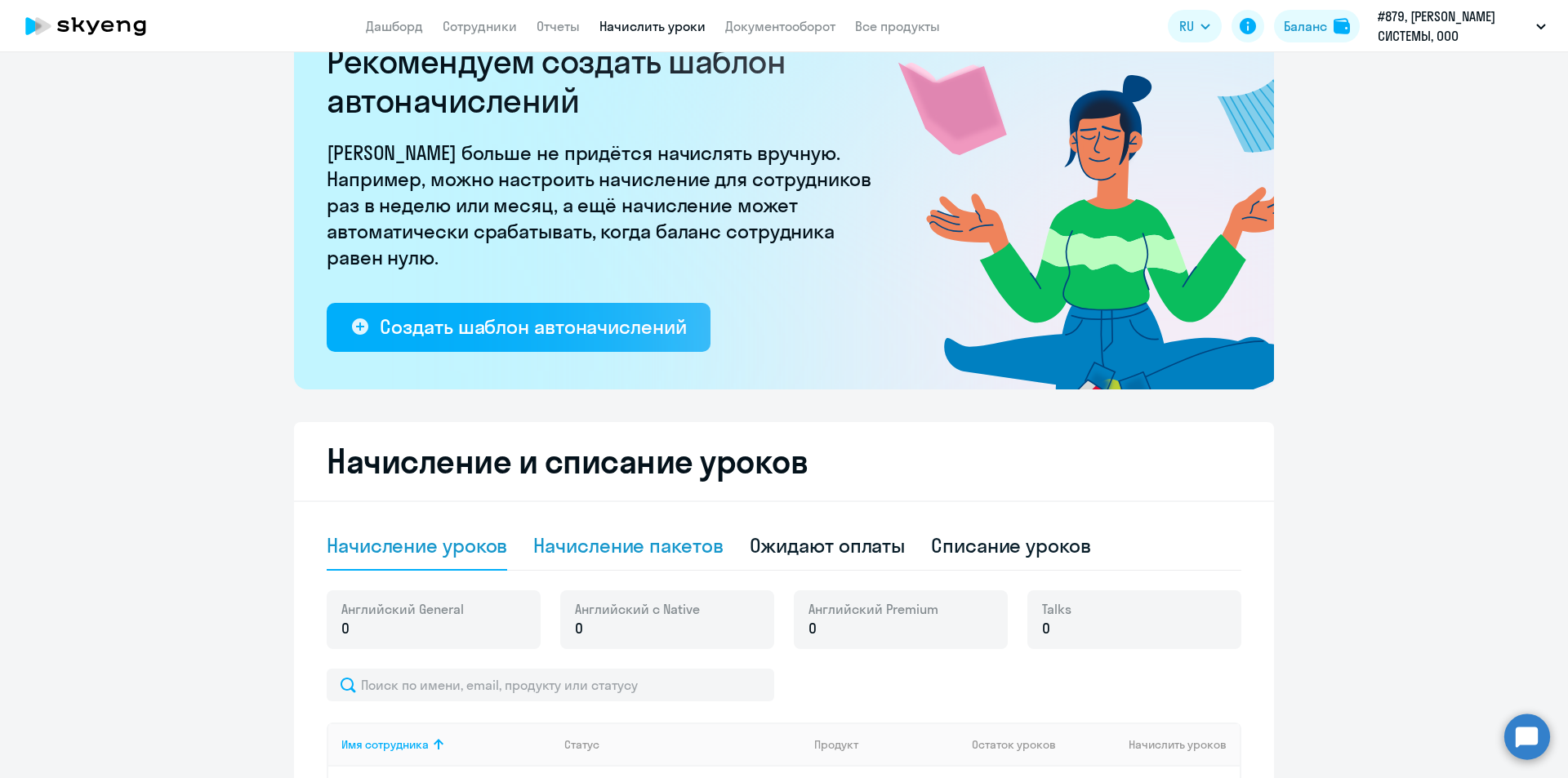
click at [641, 538] on div "Начисление пакетов" at bounding box center [628, 545] width 190 height 27
select select "10"
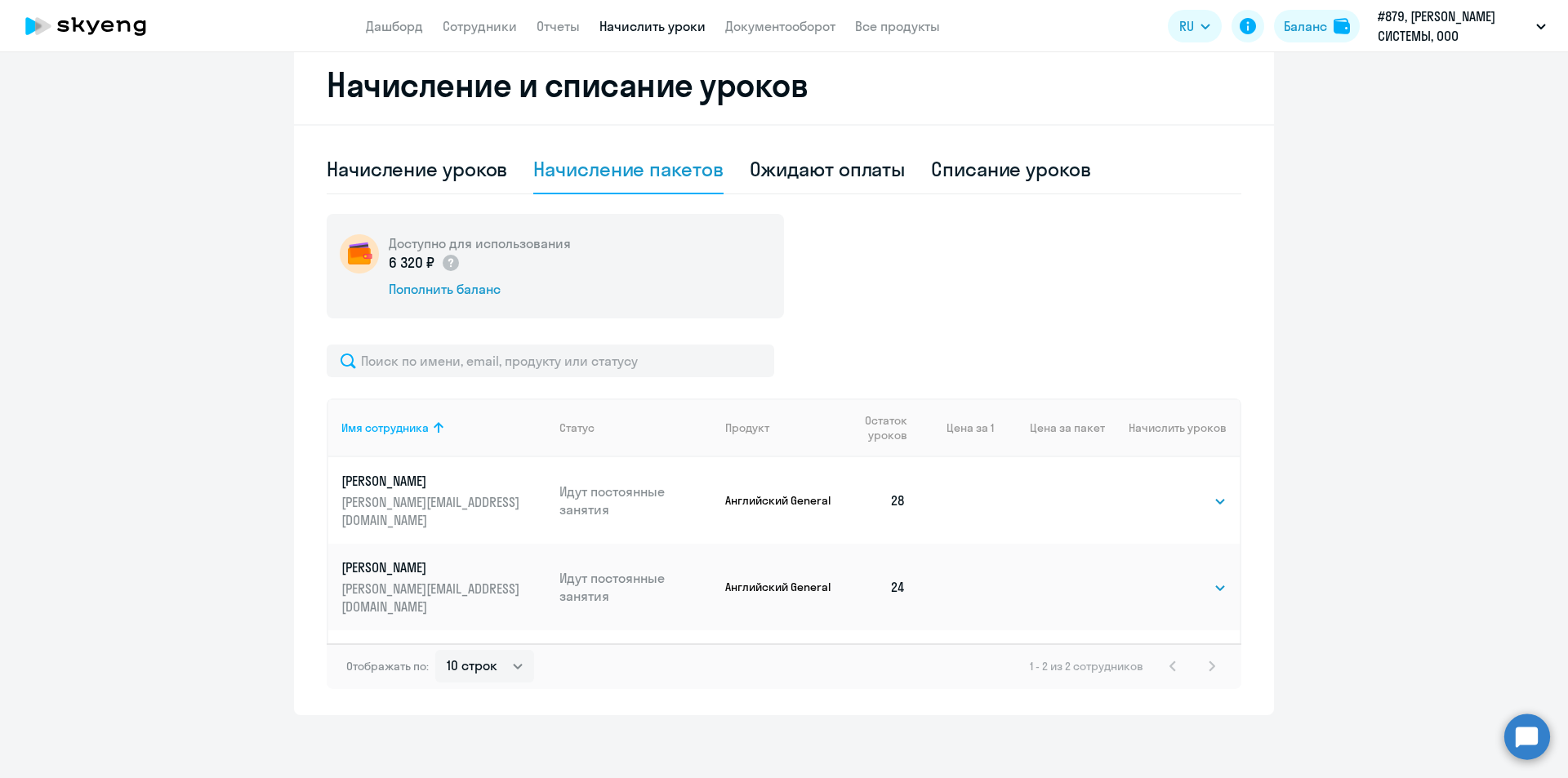
scroll to position [446, 0]
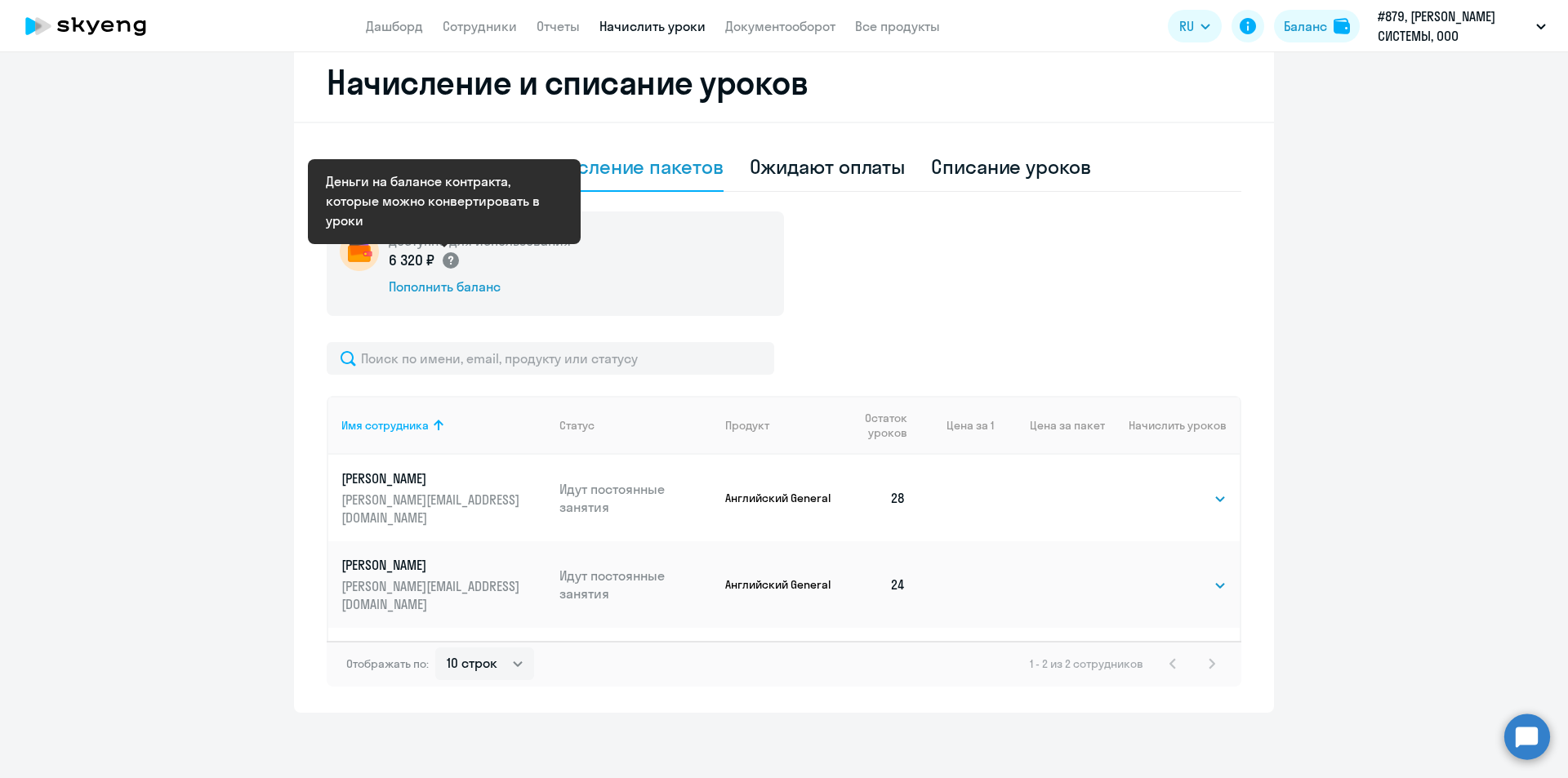
click at [443, 259] on circle at bounding box center [451, 260] width 16 height 16
click at [446, 261] on circle at bounding box center [451, 260] width 16 height 16
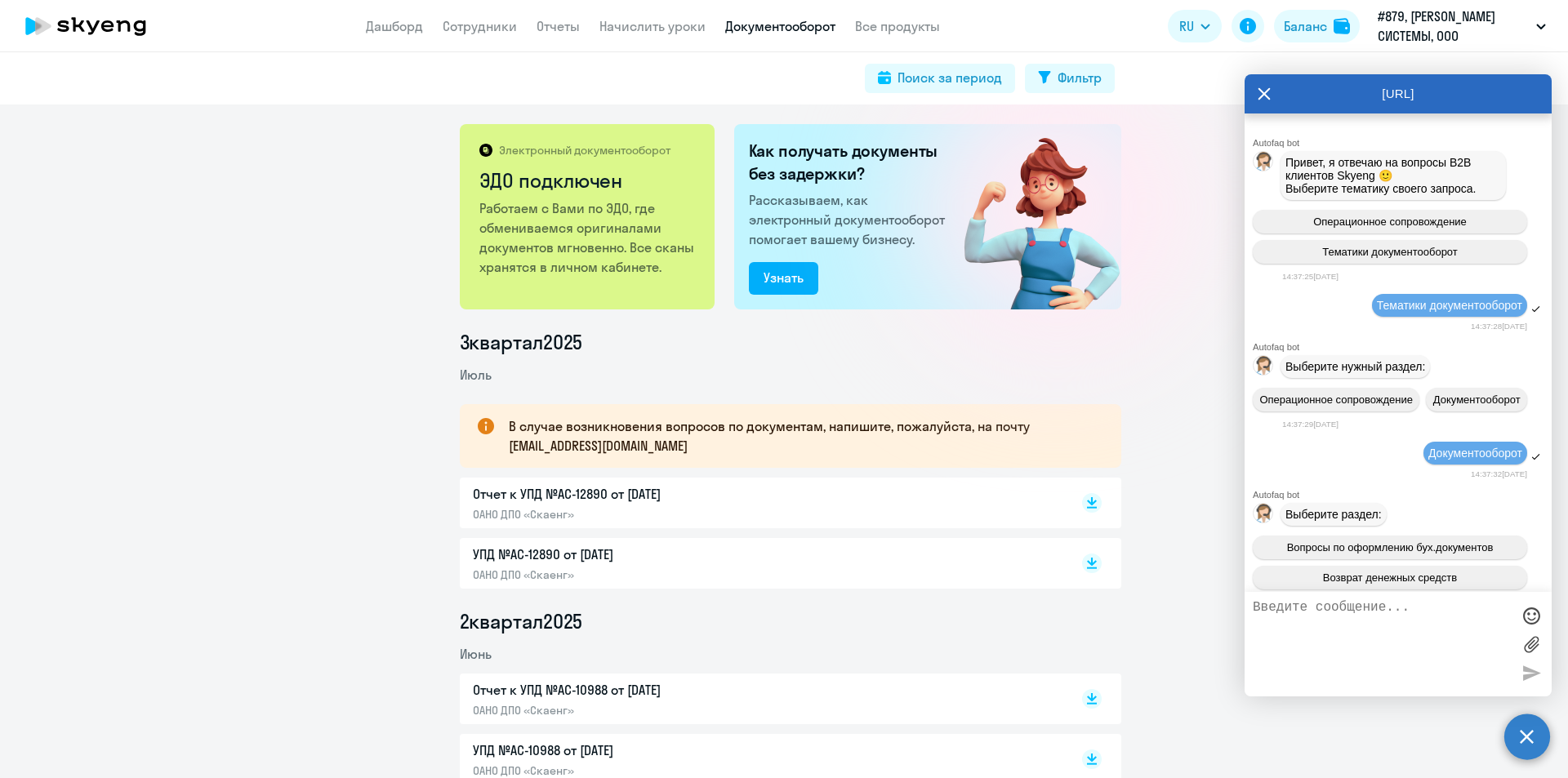
scroll to position [8136, 0]
